Goal: Task Accomplishment & Management: Complete application form

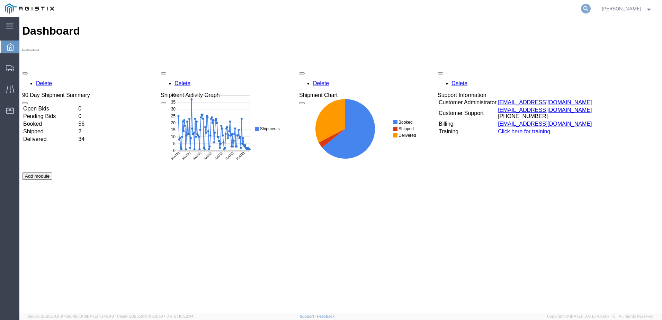
click at [590, 10] on icon at bounding box center [586, 9] width 10 height 10
click at [403, 11] on input "search" at bounding box center [475, 8] width 210 height 17
paste input "530370190"
type input "530370190"
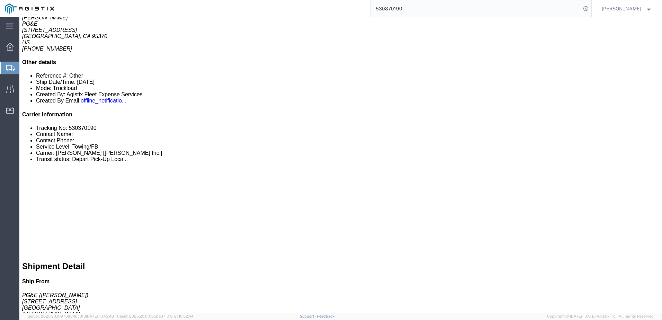
scroll to position [138, 0]
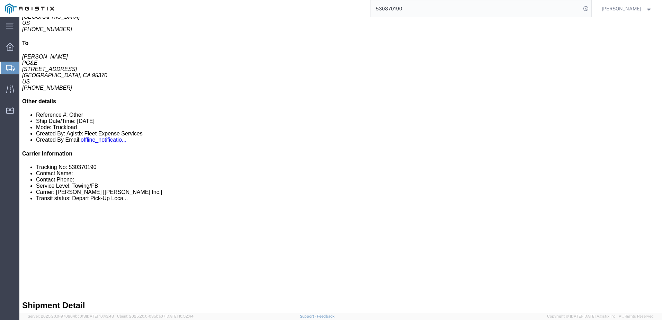
click link "Documents"
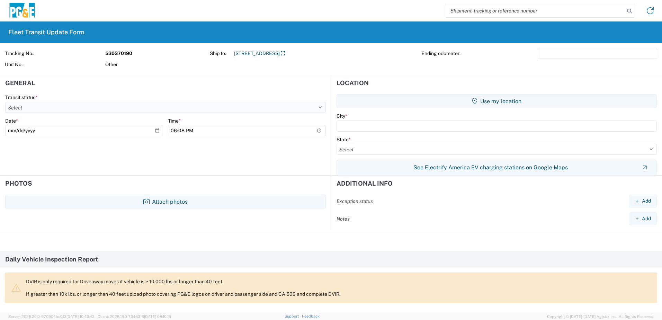
click at [59, 105] on select "Select Delivered Picked Up" at bounding box center [165, 107] width 321 height 11
select select "DELIVRED"
click at [5, 102] on select "Select Delivered Picked Up" at bounding box center [165, 107] width 321 height 11
click at [57, 132] on input "[DATE]" at bounding box center [84, 130] width 158 height 11
click at [155, 131] on input "[DATE]" at bounding box center [84, 130] width 158 height 11
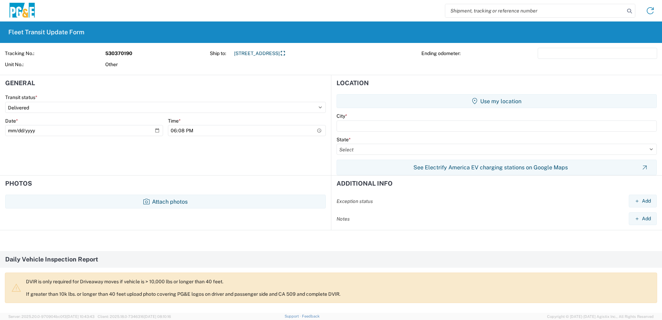
type input "[DATE]"
click at [247, 131] on input "18:08" at bounding box center [247, 130] width 158 height 11
click at [316, 130] on input "18:08" at bounding box center [247, 130] width 158 height 11
type input "12:08"
click at [285, 167] on agx-form-section "General Transit status * Select Delivered Picked Up Date * [DATE] Time * 12:08" at bounding box center [165, 125] width 331 height 100
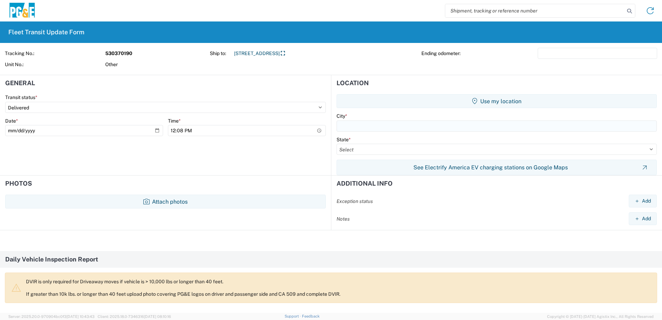
click at [422, 129] on input "text" at bounding box center [496, 125] width 320 height 11
type input "Tuolumne"
click at [390, 148] on select "Select [US_STATE] [US_STATE] [US_STATE] [US_STATE] Armed Forces Americas Armed …" at bounding box center [496, 149] width 320 height 11
select select "CA"
click at [336, 144] on select "Select [US_STATE] [US_STATE] [US_STATE] [US_STATE] Armed Forces Americas Armed …" at bounding box center [496, 149] width 320 height 11
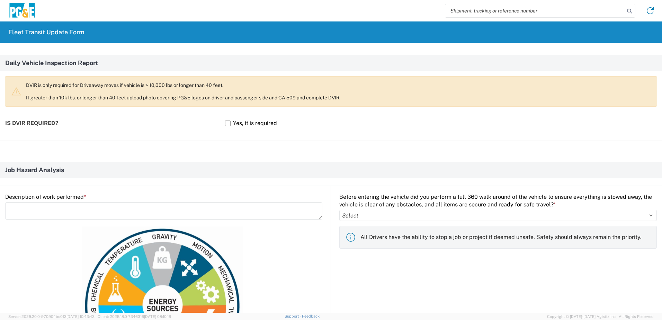
scroll to position [208, 0]
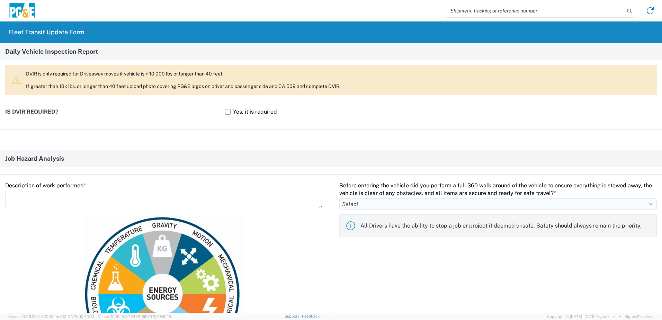
click at [364, 208] on select "Select Yes No" at bounding box center [497, 203] width 317 height 11
select select "yes"
click at [339, 198] on select "Select Yes No" at bounding box center [497, 203] width 317 height 11
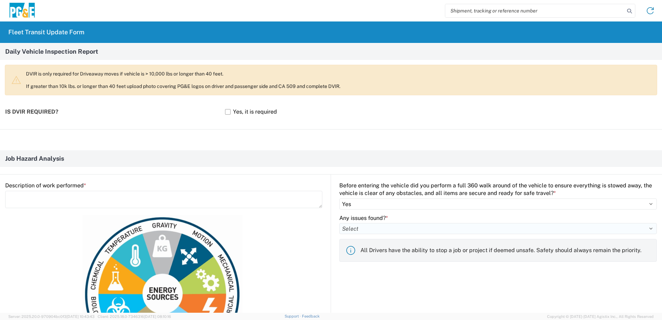
click at [354, 229] on select "Select Yes No" at bounding box center [497, 228] width 317 height 11
select select "no"
click at [339, 223] on select "Select Yes No" at bounding box center [497, 228] width 317 height 11
click at [91, 193] on textarea at bounding box center [163, 199] width 317 height 17
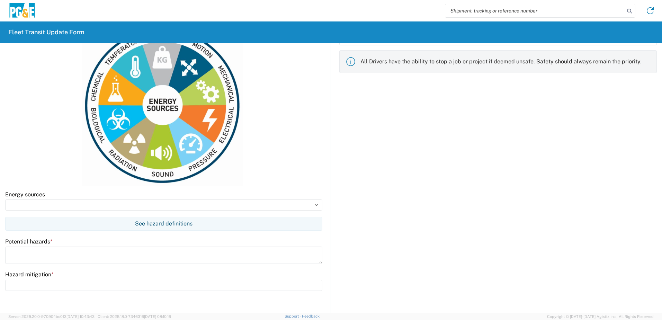
scroll to position [415, 0]
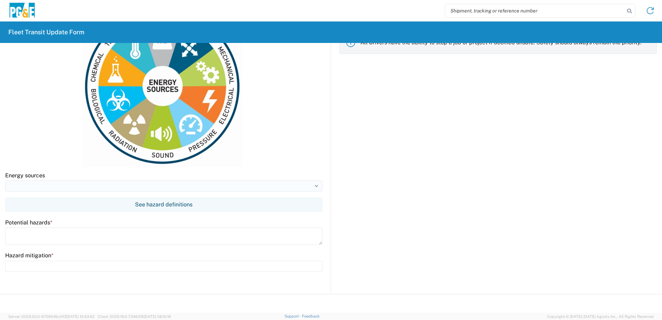
type textarea "Installation of anchor"
click at [48, 187] on input at bounding box center [163, 185] width 317 height 11
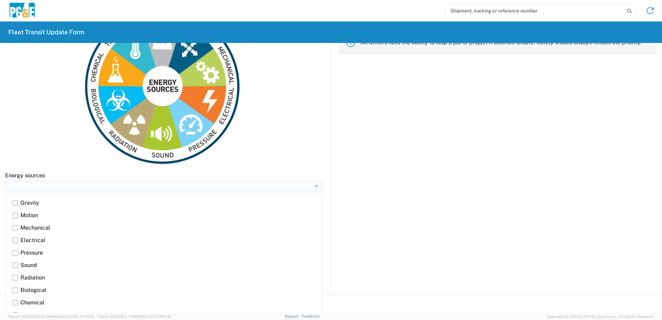
type input "Gravity, Motion"
type input "Wear PPE, use a spotter & stay out of the bite"
click at [17, 200] on label "Gravity" at bounding box center [163, 203] width 303 height 12
click at [0, 0] on input "Gravity" at bounding box center [0, 0] width 0 height 0
click at [15, 215] on label "Motion" at bounding box center [163, 215] width 303 height 12
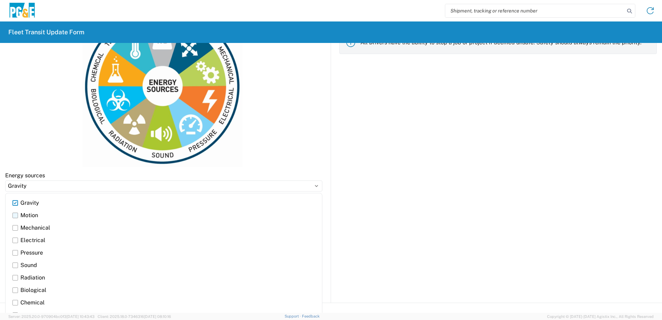
click at [0, 0] on input "Motion" at bounding box center [0, 0] width 0 height 0
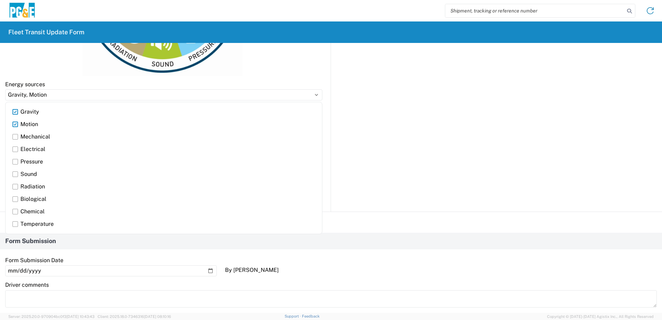
scroll to position [519, 0]
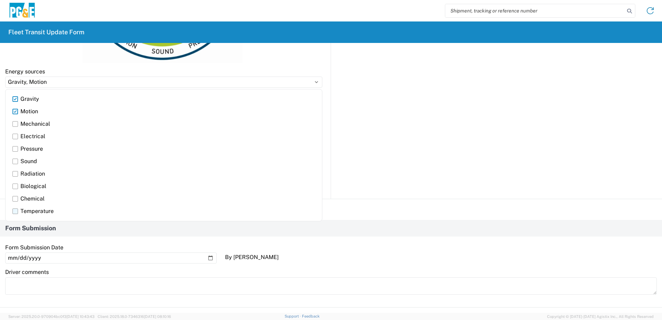
click at [153, 211] on label "Temperature" at bounding box center [163, 211] width 303 height 12
click at [0, 0] on input "Temperature" at bounding box center [0, 0] width 0 height 0
click at [35, 210] on label "Temperature" at bounding box center [163, 211] width 303 height 12
click at [0, 0] on input "Temperature" at bounding box center [0, 0] width 0 height 0
type input "Gravity, Motion"
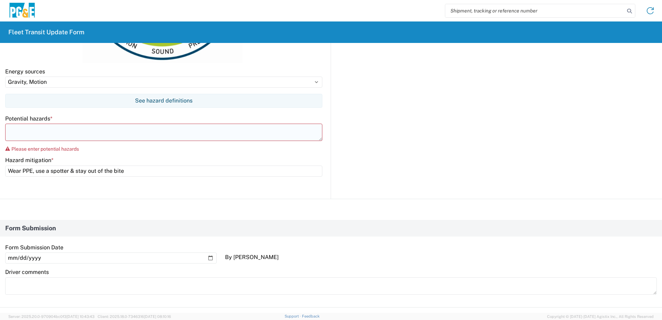
click at [38, 136] on textarea at bounding box center [163, 132] width 317 height 17
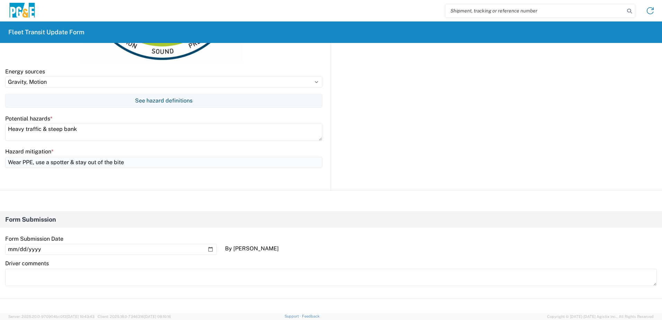
type textarea "Heavy traffic & steep bank"
click at [133, 165] on input "Wear PPE, use a spotter & stay out of the bite" at bounding box center [163, 162] width 317 height 11
type input "W"
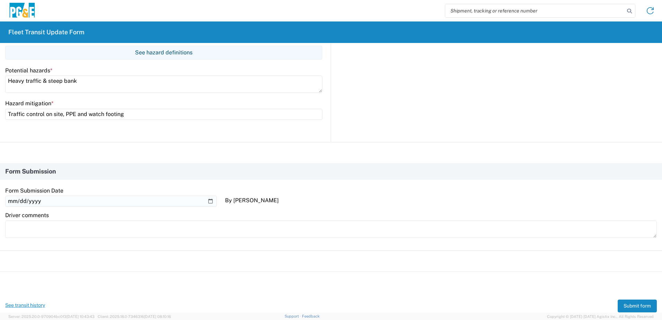
scroll to position [586, 0]
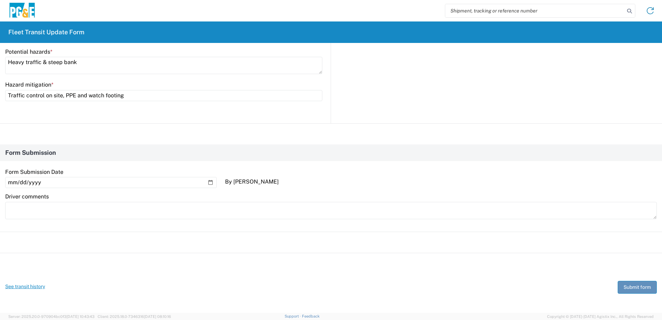
type input "Traffic control on site, PPE and watch footing"
click at [634, 288] on button "Submit form" at bounding box center [636, 287] width 39 height 13
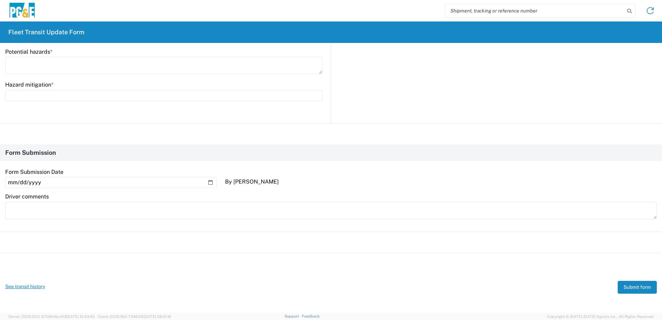
scroll to position [0, 0]
